Goal: Task Accomplishment & Management: Manage account settings

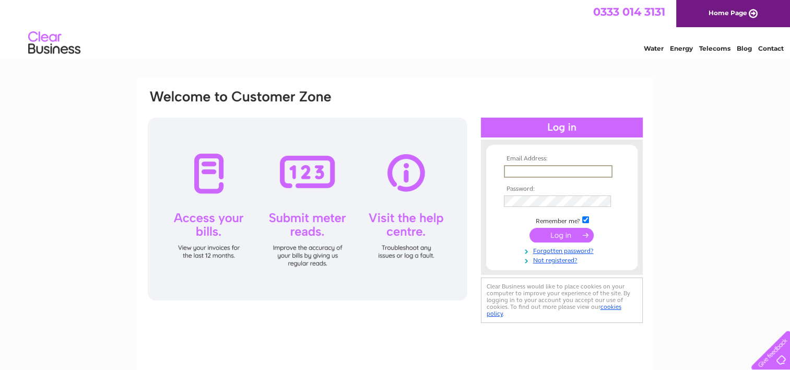
click at [519, 175] on input "text" at bounding box center [558, 171] width 109 height 13
type input "[EMAIL_ADDRESS][DOMAIN_NAME]"
click at [570, 234] on input "submit" at bounding box center [562, 234] width 64 height 15
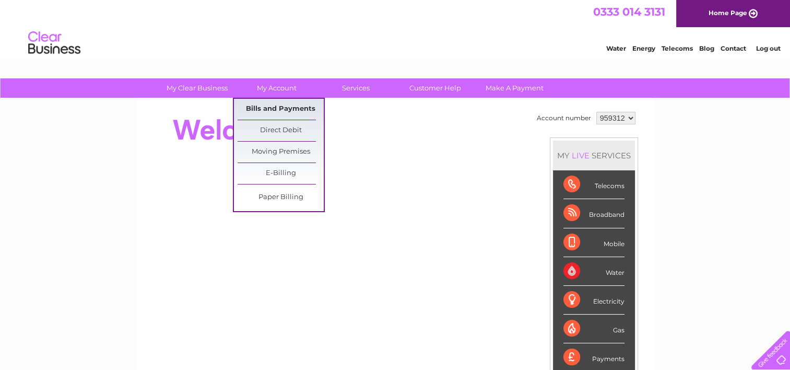
click at [286, 103] on link "Bills and Payments" at bounding box center [281, 109] width 86 height 21
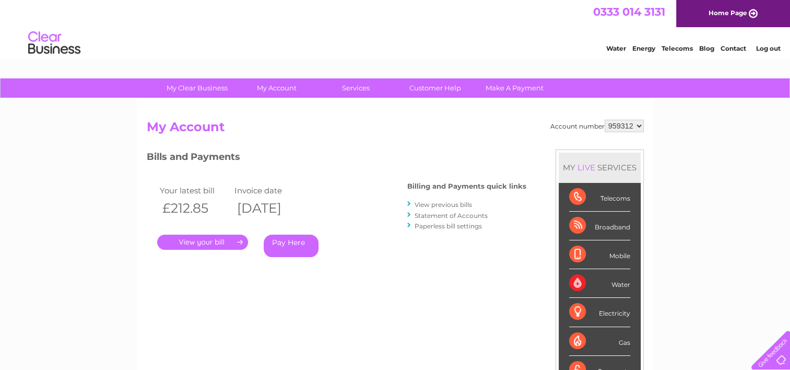
click at [641, 123] on select "959312" at bounding box center [624, 126] width 39 height 13
